Goal: Task Accomplishment & Management: Use online tool/utility

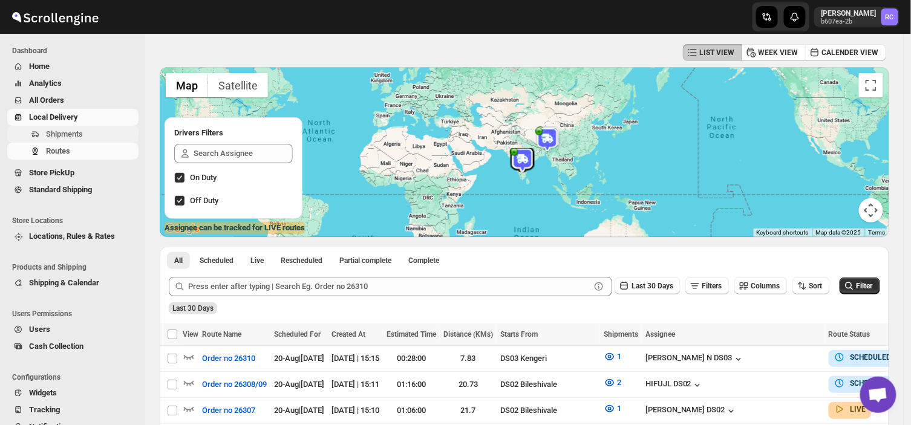
scroll to position [50, 0]
click at [79, 134] on span "Shipments" at bounding box center [64, 133] width 37 height 9
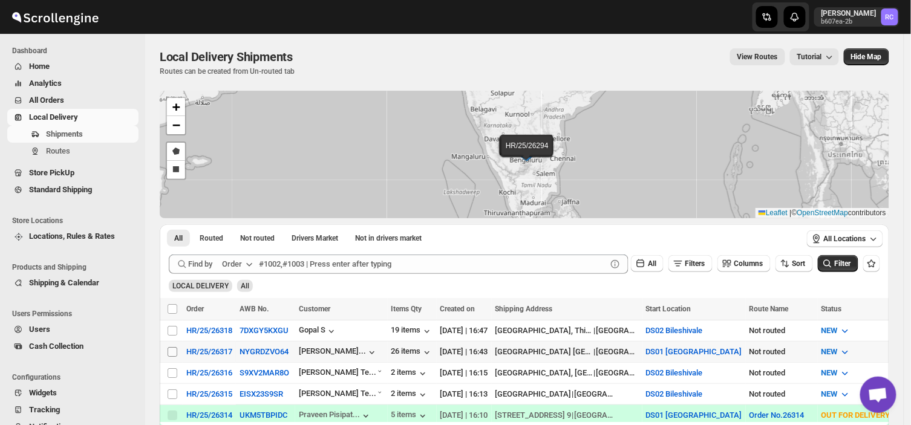
click at [168, 352] on input "Select shipment" at bounding box center [173, 352] width 10 height 10
checkbox input "true"
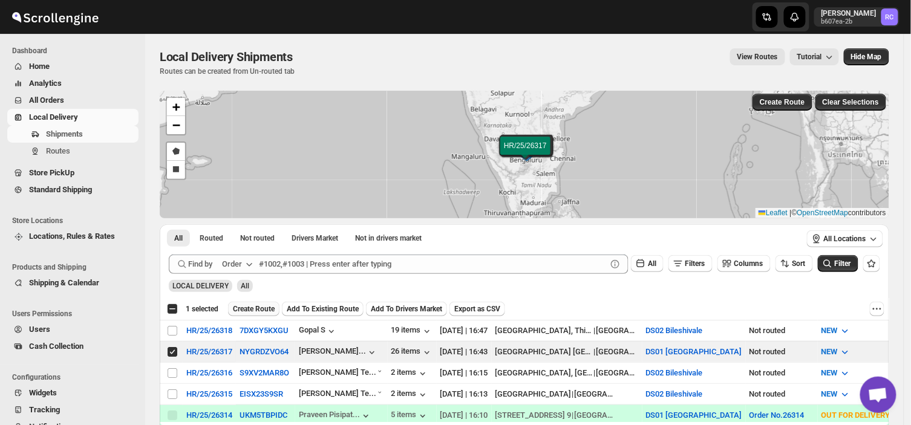
click at [259, 304] on span "Create Route" at bounding box center [254, 309] width 42 height 10
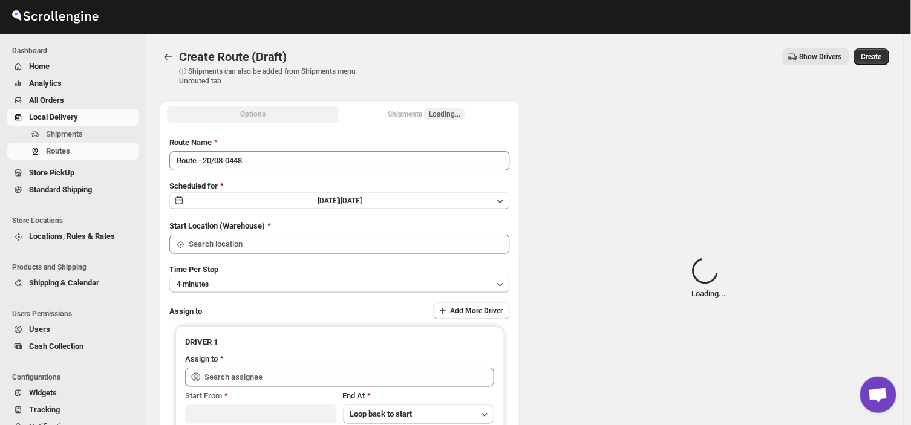
type input "DS01 [GEOGRAPHIC_DATA]"
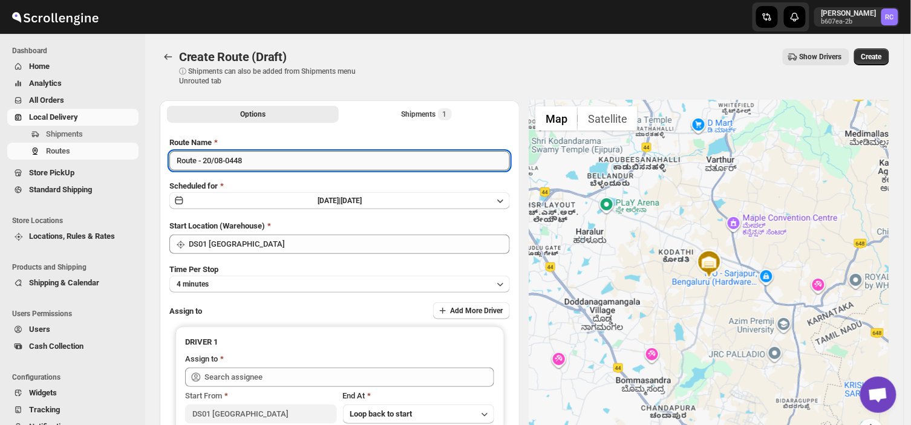
click at [250, 155] on input "Route - 20/08-0448" at bounding box center [339, 160] width 341 height 19
type input "R"
type input "Order no 26317"
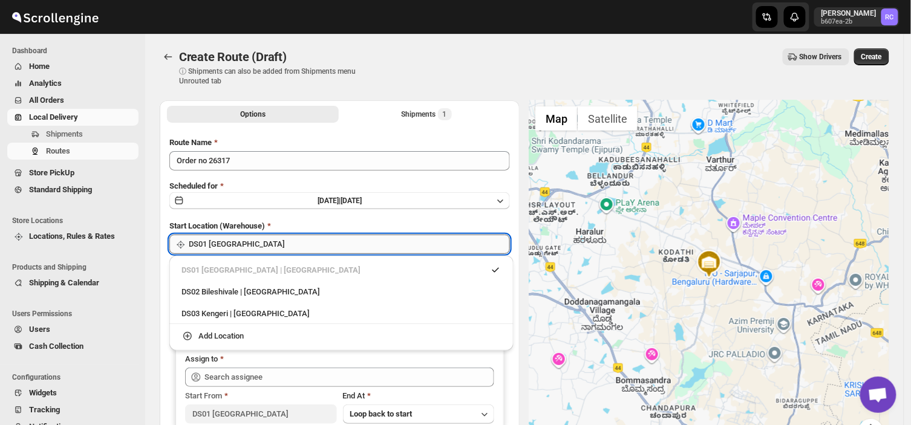
click at [264, 238] on input "DS01 [GEOGRAPHIC_DATA]" at bounding box center [349, 244] width 321 height 19
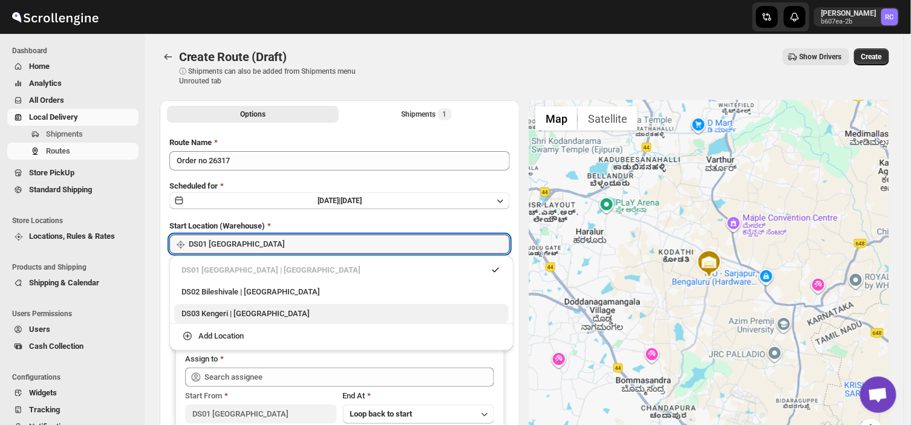
click at [203, 306] on div "DS03 Kengeri | [GEOGRAPHIC_DATA]" at bounding box center [341, 313] width 334 height 19
type input "DS03 Kengeri"
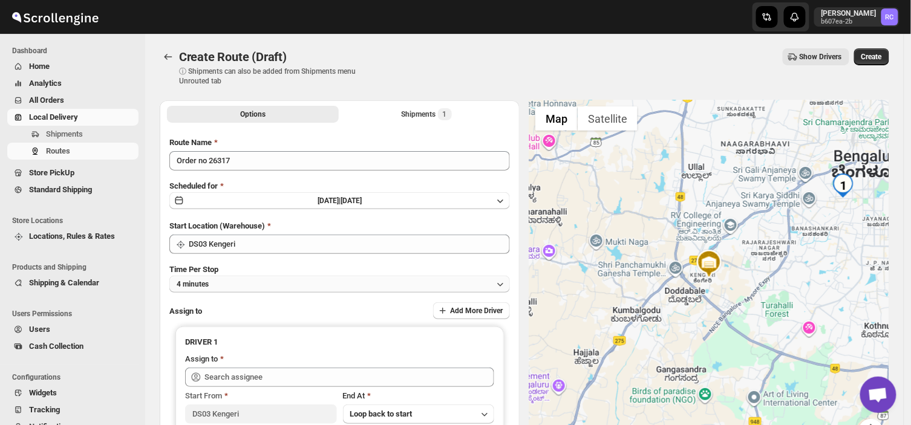
click at [216, 278] on button "4 minutes" at bounding box center [339, 284] width 341 height 17
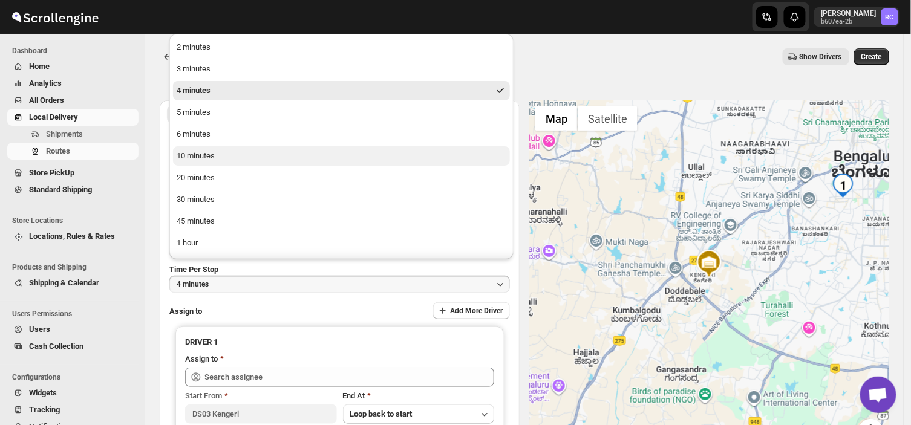
click at [209, 159] on div "10 minutes" at bounding box center [196, 156] width 38 height 12
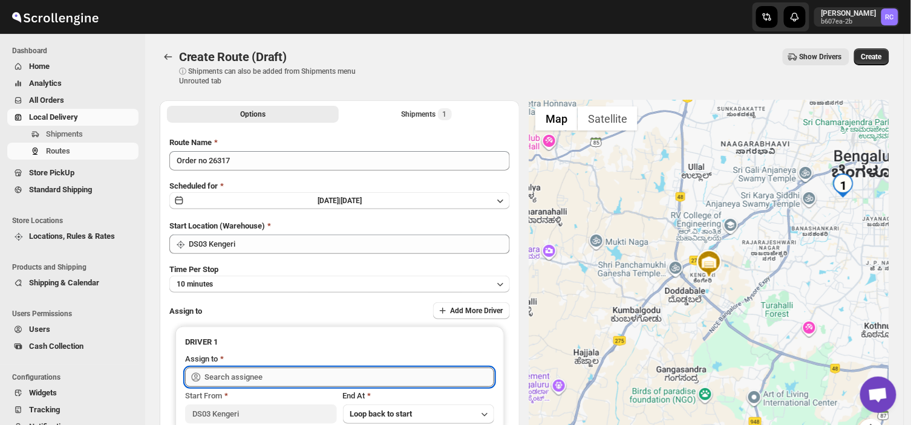
click at [277, 370] on input "text" at bounding box center [349, 377] width 290 height 19
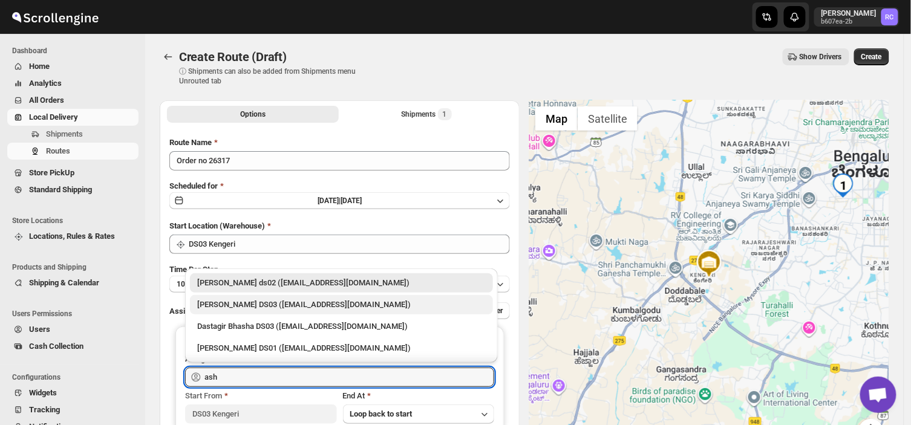
click at [281, 305] on div "[PERSON_NAME] DS03 ([EMAIL_ADDRESS][DOMAIN_NAME])" at bounding box center [341, 305] width 289 height 12
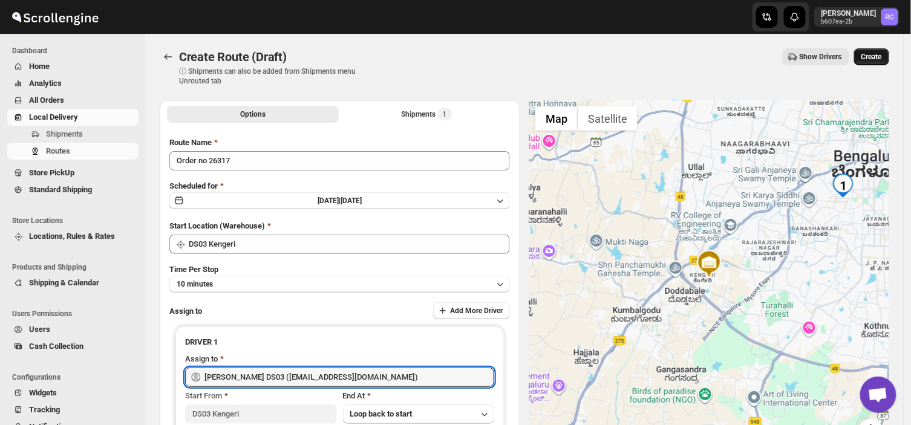
type input "[PERSON_NAME] DS03 ([EMAIL_ADDRESS][DOMAIN_NAME])"
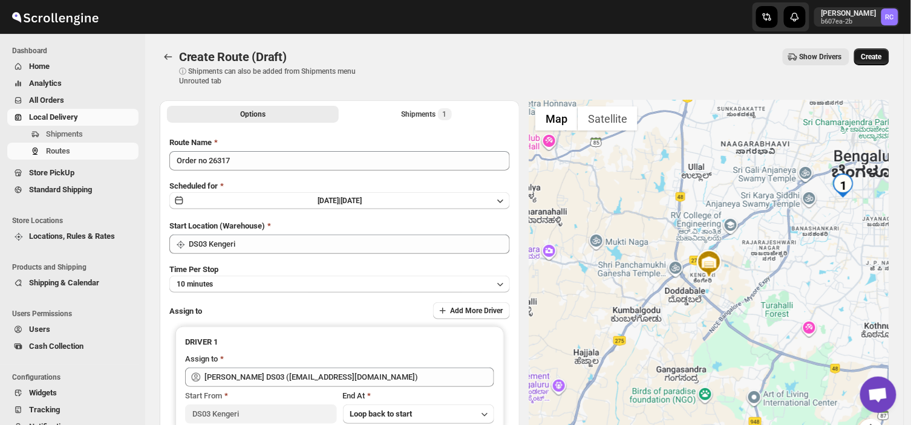
click at [875, 51] on button "Create" at bounding box center [871, 56] width 35 height 17
